Goal: Information Seeking & Learning: Learn about a topic

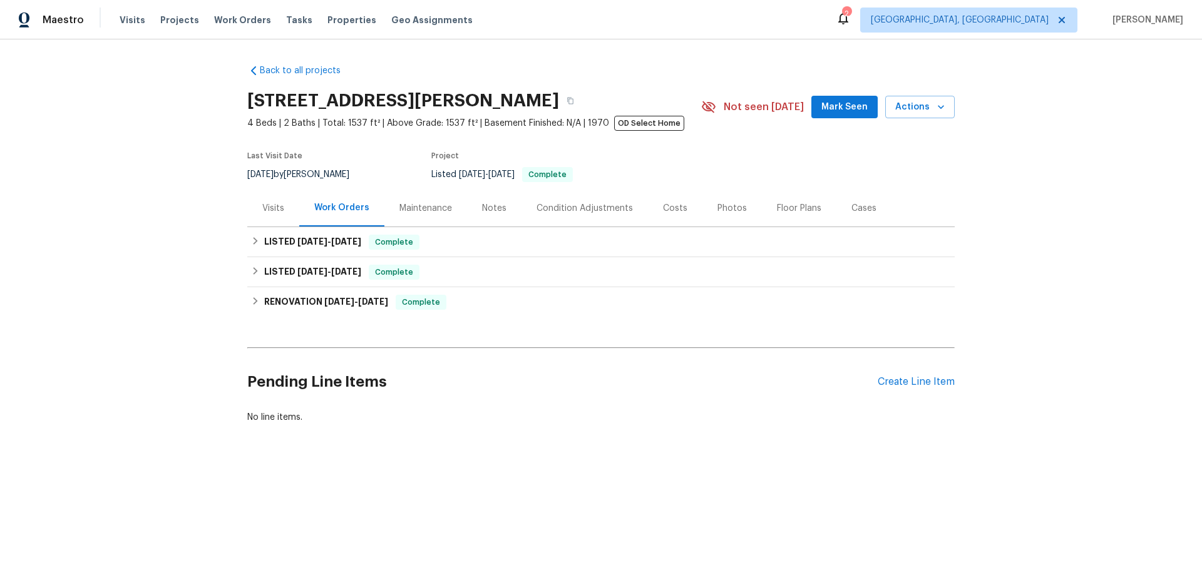
click at [381, 177] on div "Last Visit Date [DATE] by [PERSON_NAME] Project Listed [DATE] - [DATE] Complete" at bounding box center [459, 167] width 424 height 45
click at [444, 212] on div "Maintenance" at bounding box center [425, 208] width 53 height 13
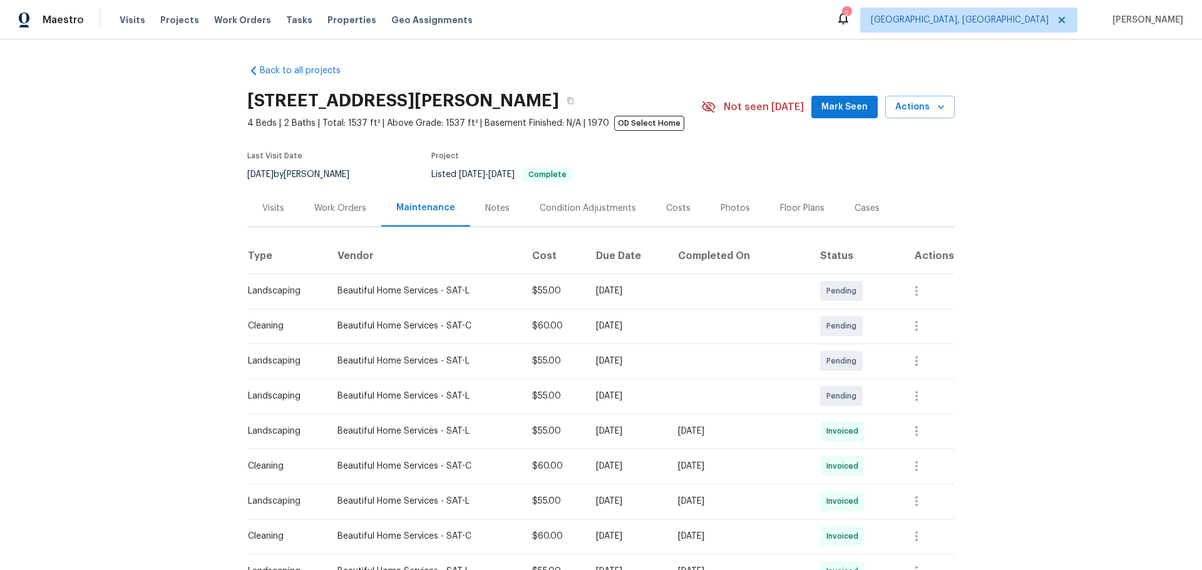
click at [574, 217] on div "Condition Adjustments" at bounding box center [588, 208] width 126 height 37
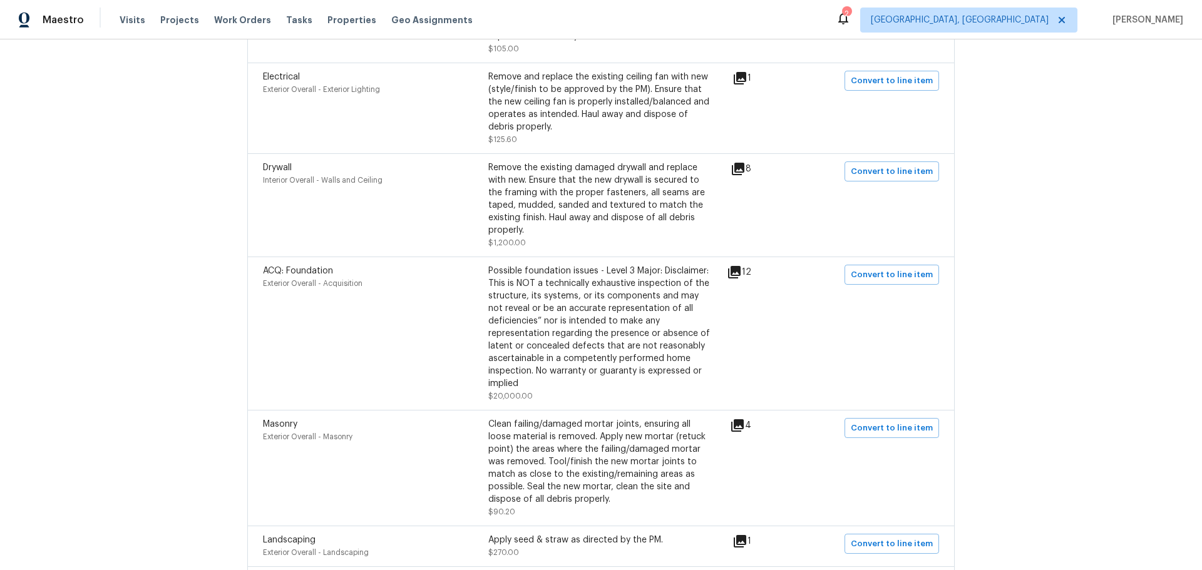
scroll to position [742, 0]
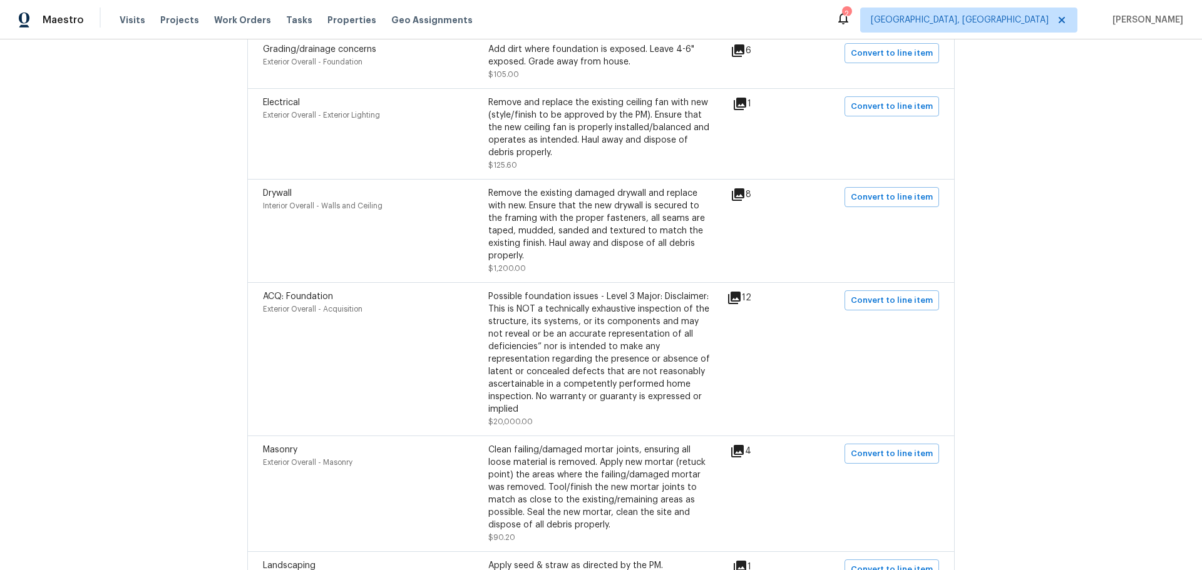
click at [738, 292] on icon at bounding box center [734, 298] width 13 height 13
drag, startPoint x: 863, startPoint y: 347, endPoint x: 868, endPoint y: 327, distance: 20.6
click at [863, 342] on div "ACQ: Foundation Exterior Overall - Acquisition Possible foundation issues - Lev…" at bounding box center [601, 359] width 676 height 138
click at [314, 292] on span "ACQ: Foundation" at bounding box center [298, 296] width 70 height 9
click at [342, 297] on div "ACQ: Foundation Exterior Overall - Acquisition" at bounding box center [375, 359] width 225 height 138
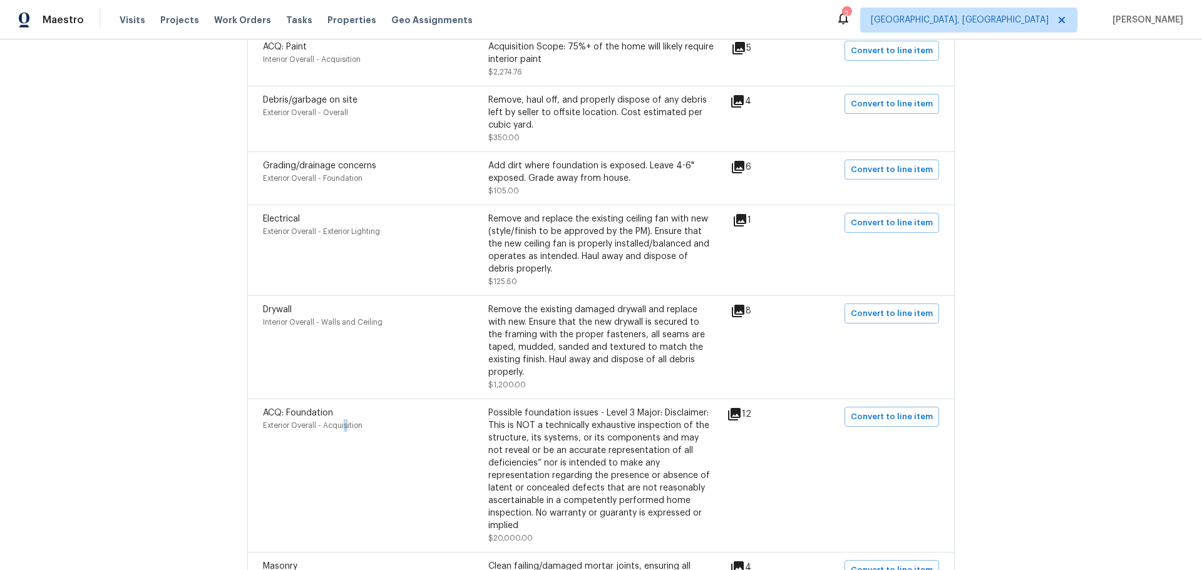
scroll to position [563, 0]
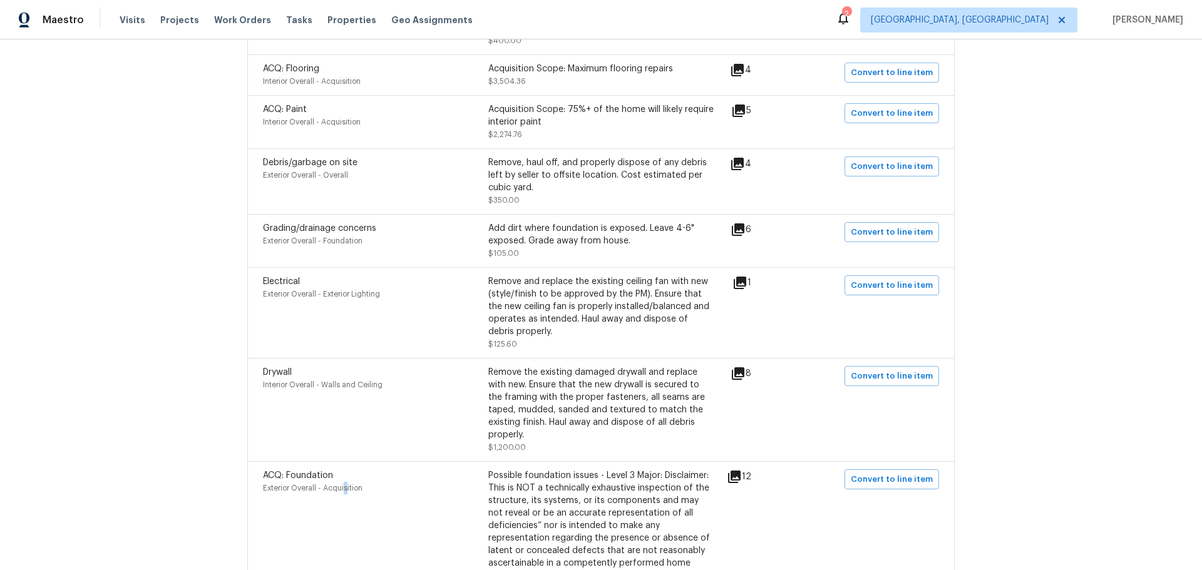
click at [744, 223] on icon at bounding box center [737, 229] width 15 height 15
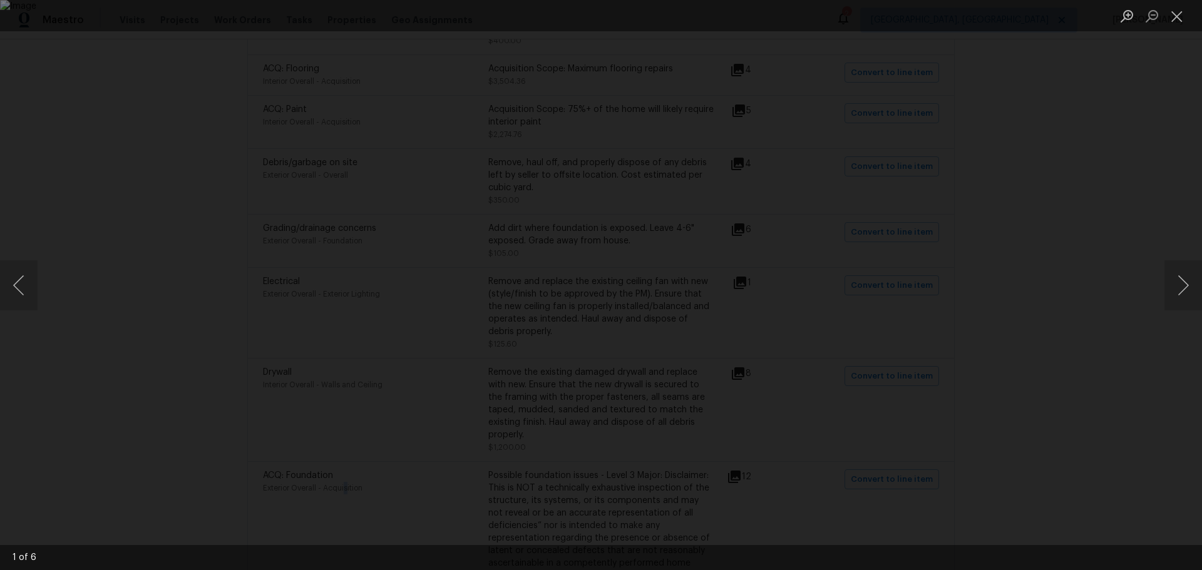
click at [667, 166] on img "Lightbox" at bounding box center [601, 285] width 1202 height 570
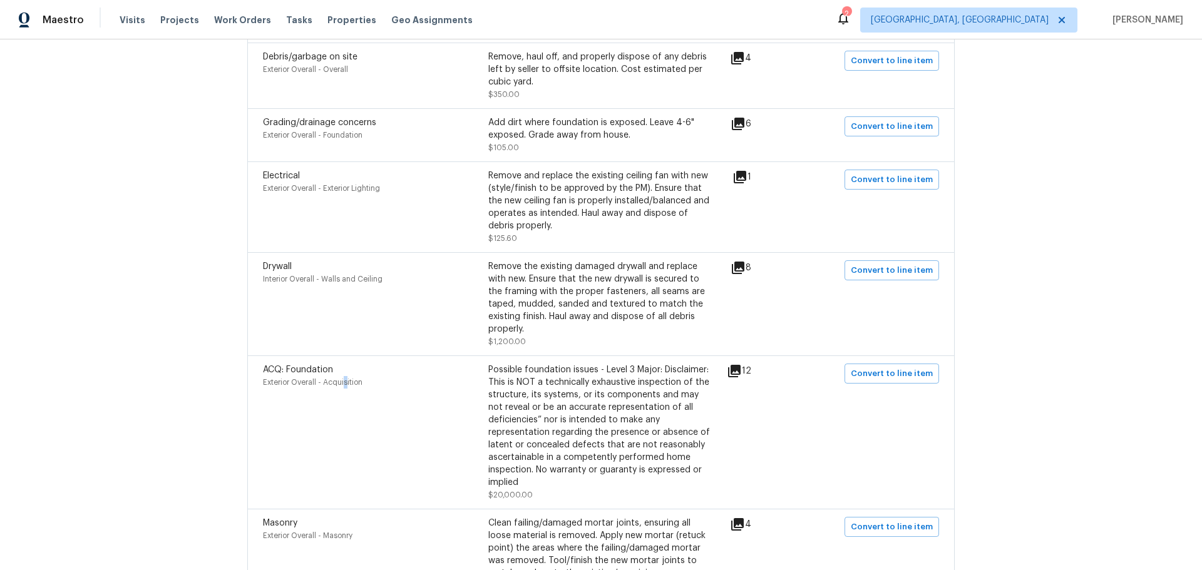
scroll to position [689, 0]
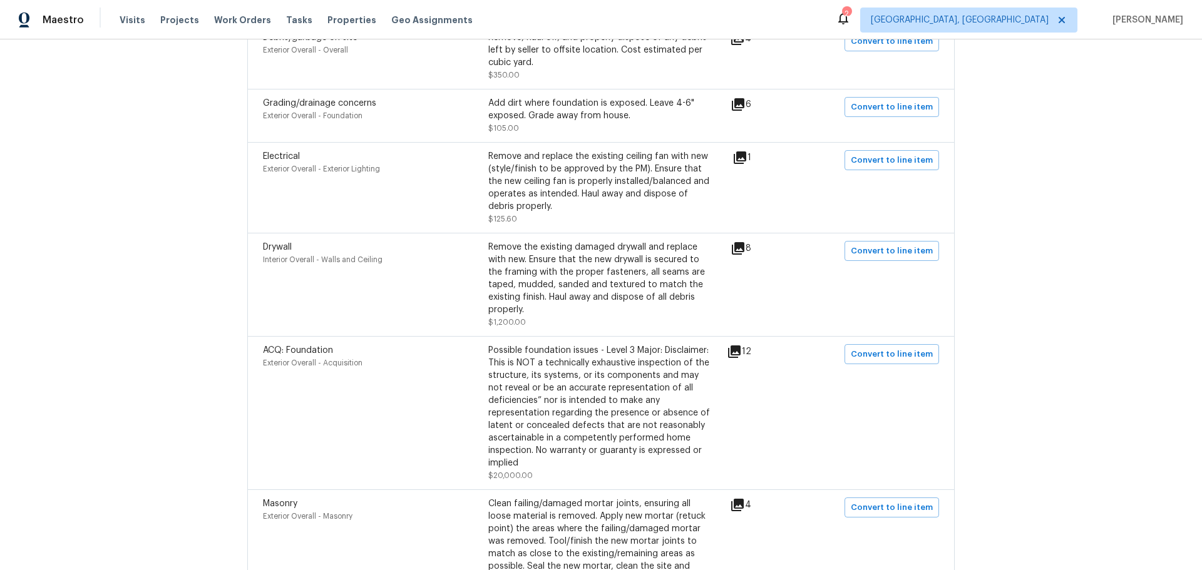
click at [180, 287] on div "Back to all projects [STREET_ADDRESS][PERSON_NAME] 4 Beds | 2 Baths | Total: 15…" at bounding box center [601, 304] width 1202 height 531
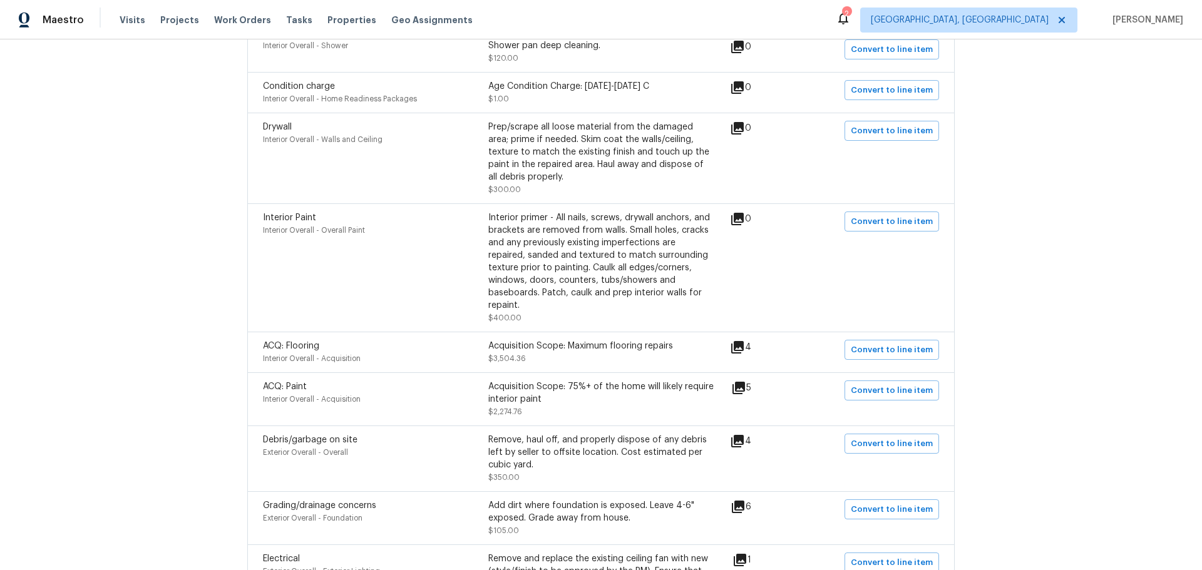
scroll to position [0, 0]
